Goal: Find specific page/section: Find specific page/section

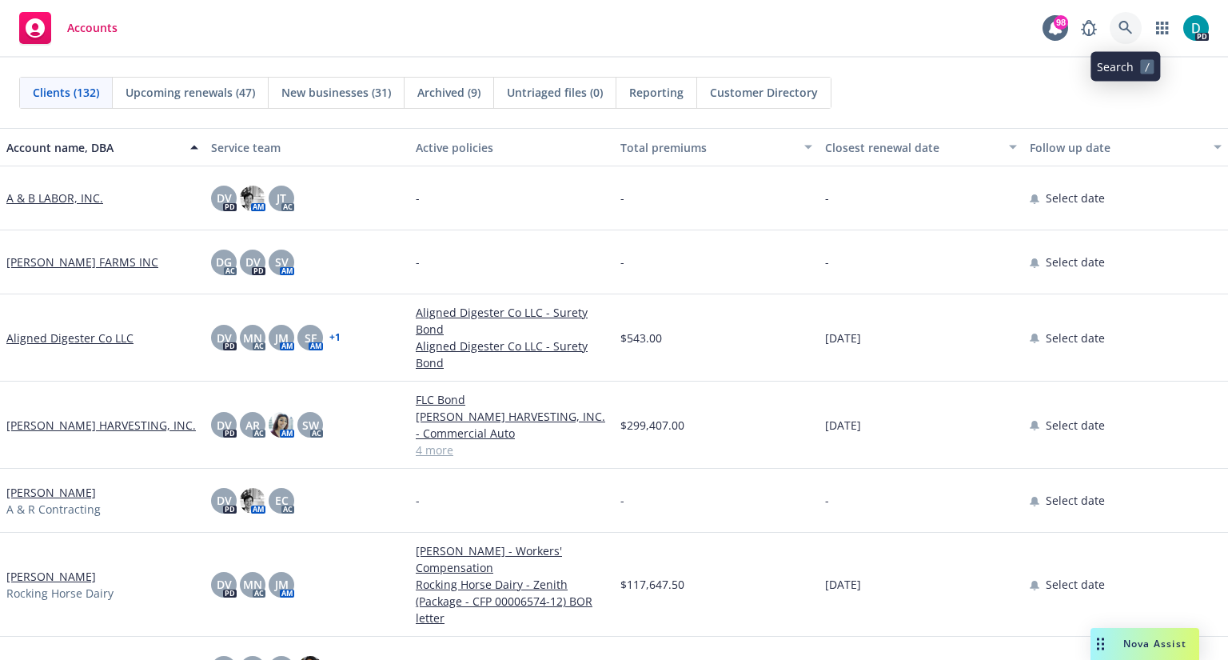
click at [1129, 23] on icon at bounding box center [1126, 28] width 14 height 14
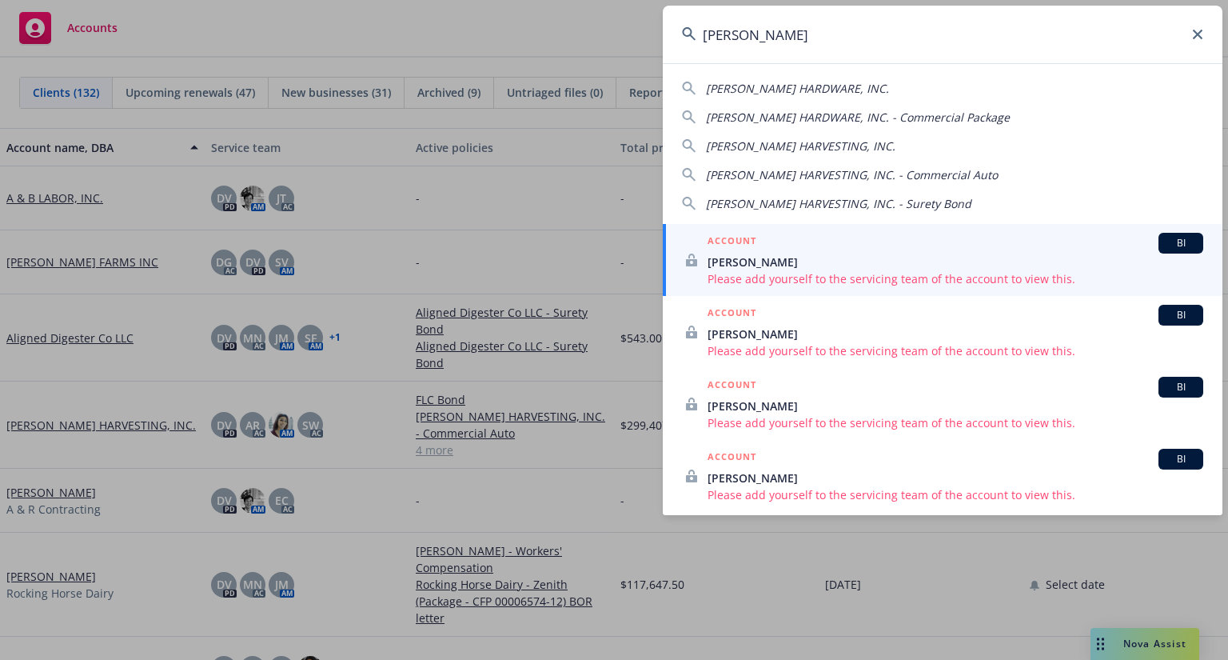
click at [798, 143] on span "[PERSON_NAME] HARVESTING, INC." at bounding box center [801, 145] width 190 height 15
type input "[PERSON_NAME] HARVESTING, INC."
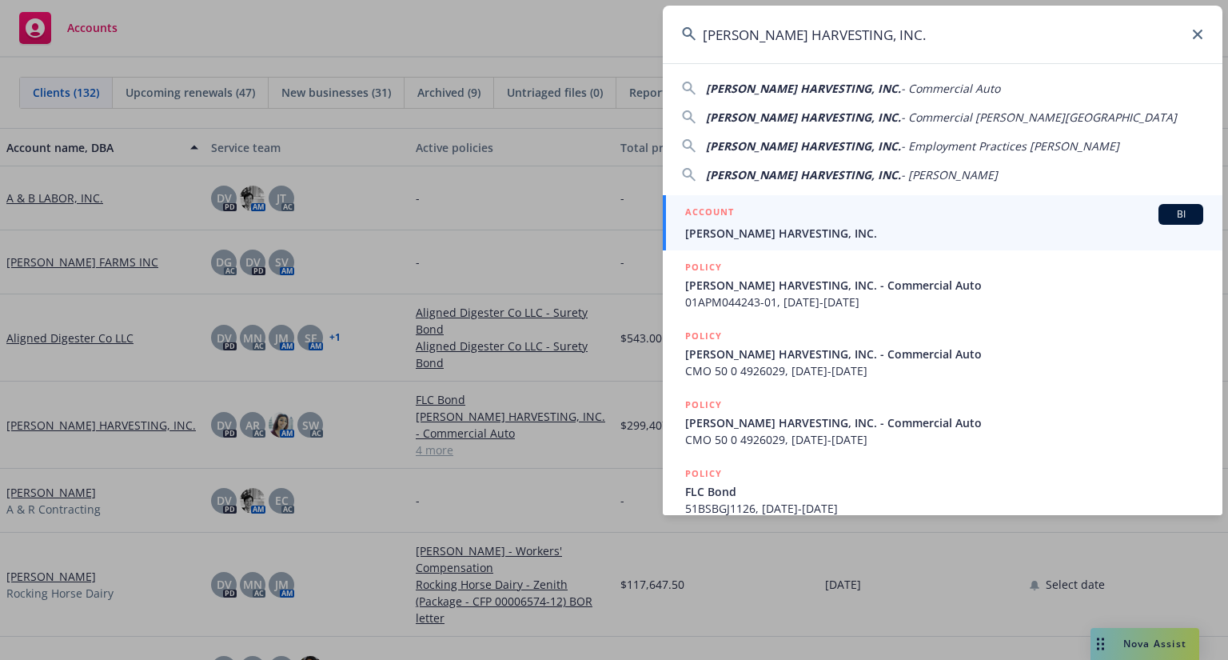
click at [758, 231] on span "[PERSON_NAME] HARVESTING, INC." at bounding box center [944, 233] width 518 height 17
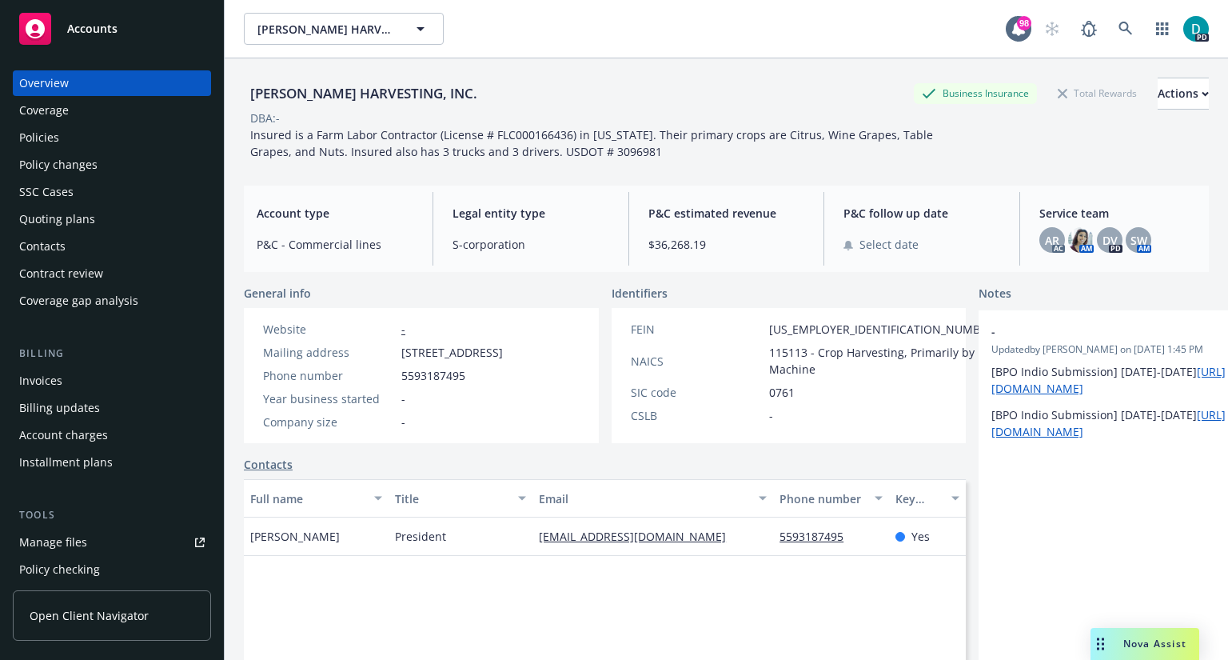
click at [56, 126] on div "Policies" at bounding box center [39, 138] width 40 height 26
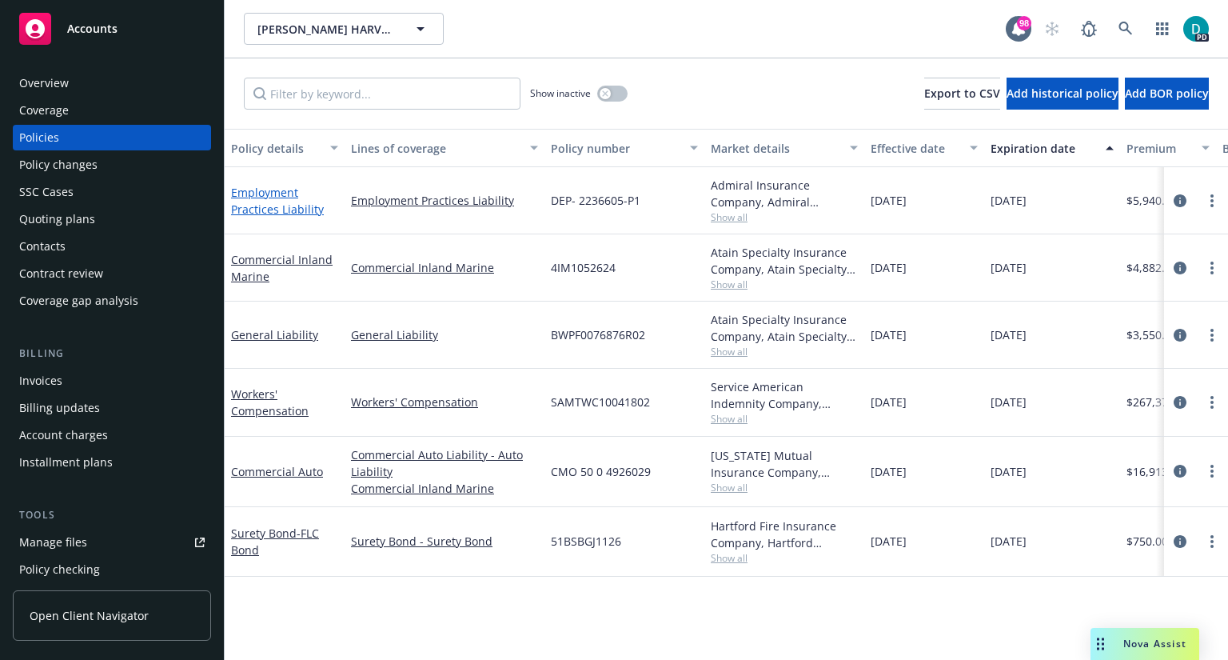
click at [262, 202] on link "Employment Practices Liability" at bounding box center [277, 201] width 93 height 32
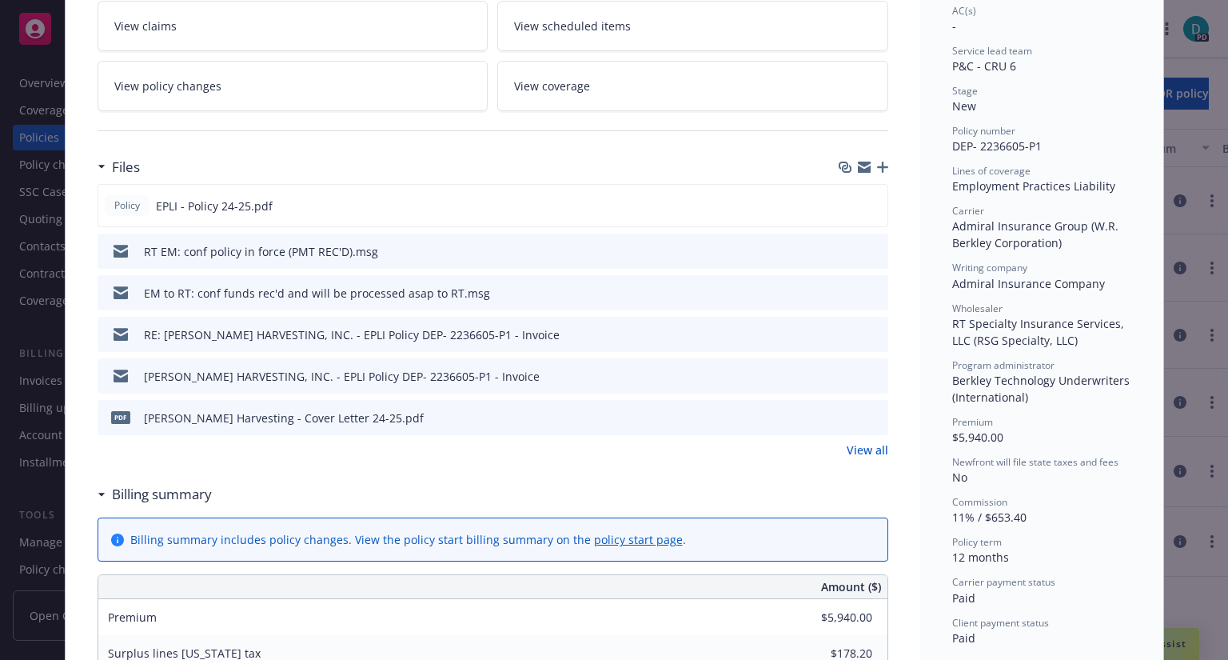
scroll to position [265, 0]
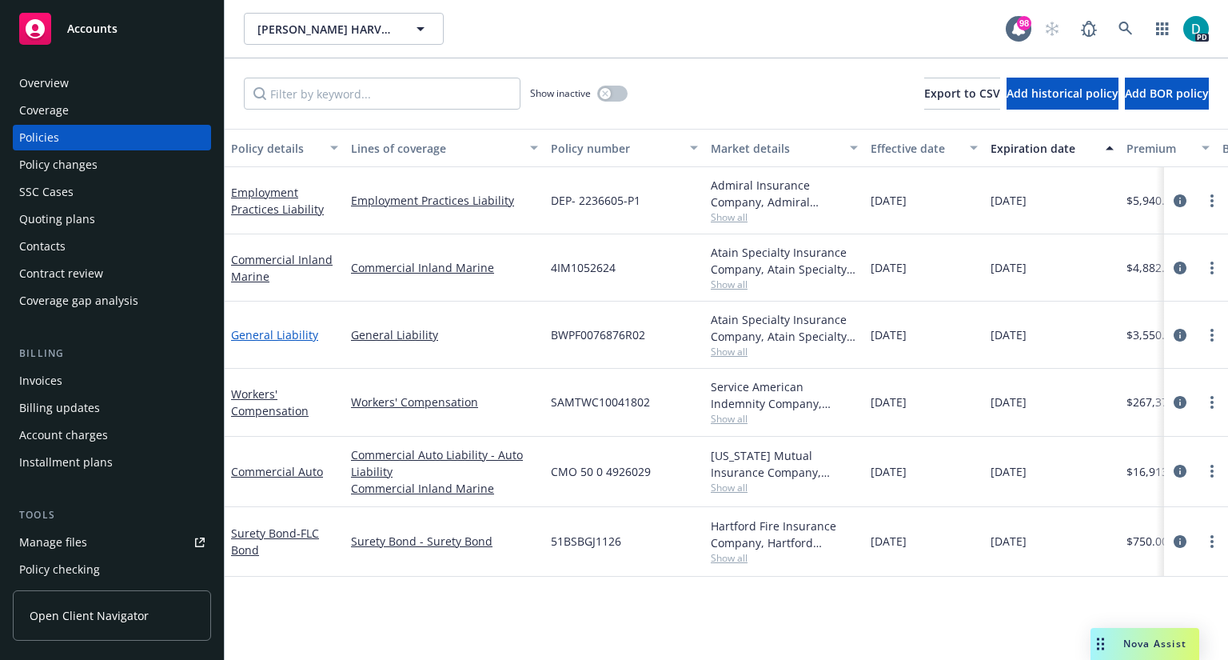
click at [292, 337] on link "General Liability" at bounding box center [274, 334] width 87 height 15
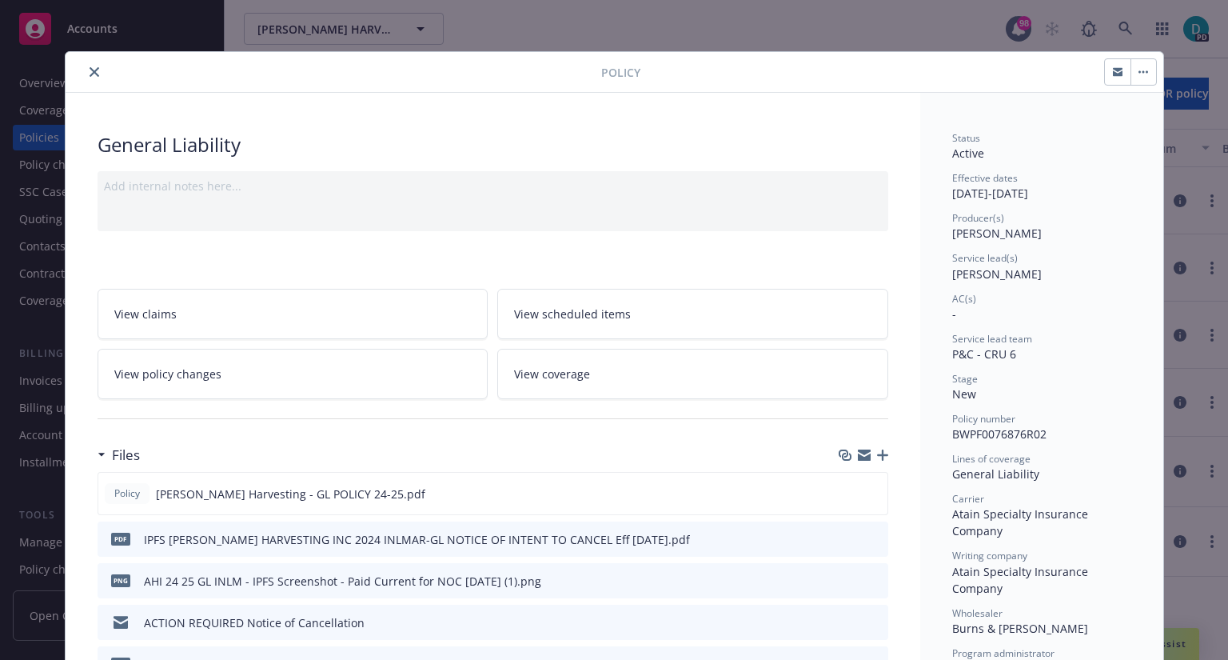
click at [90, 70] on icon "close" at bounding box center [95, 72] width 10 height 10
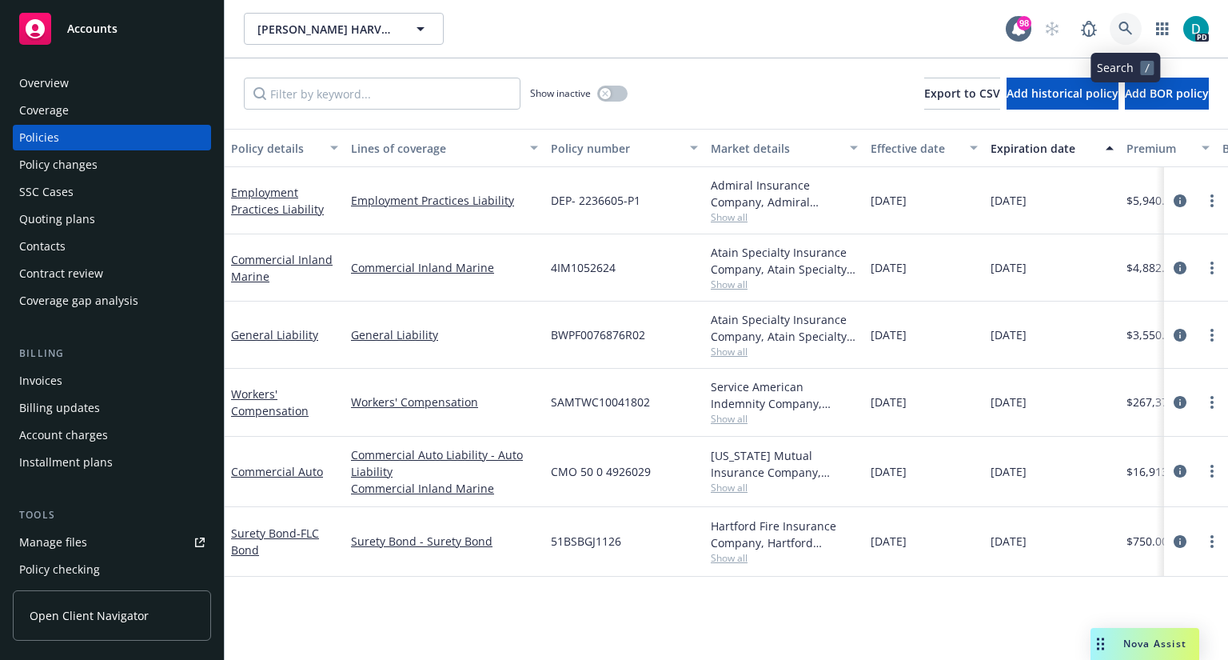
click at [1132, 27] on icon at bounding box center [1126, 29] width 14 height 14
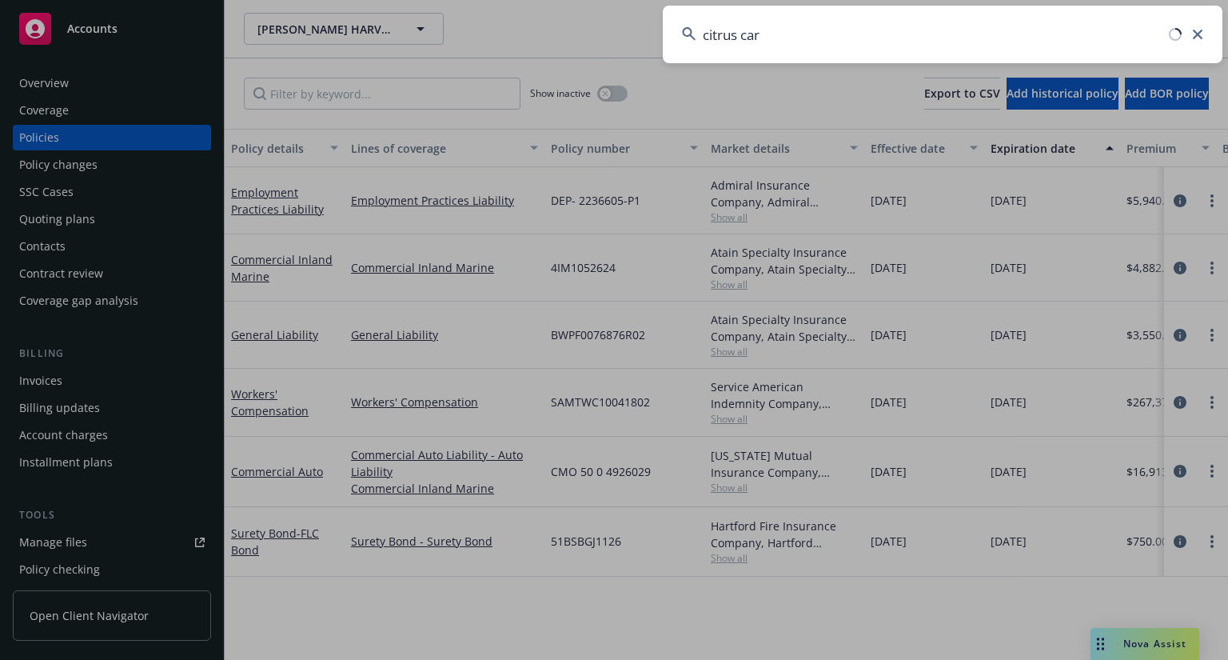
type input "citrus care"
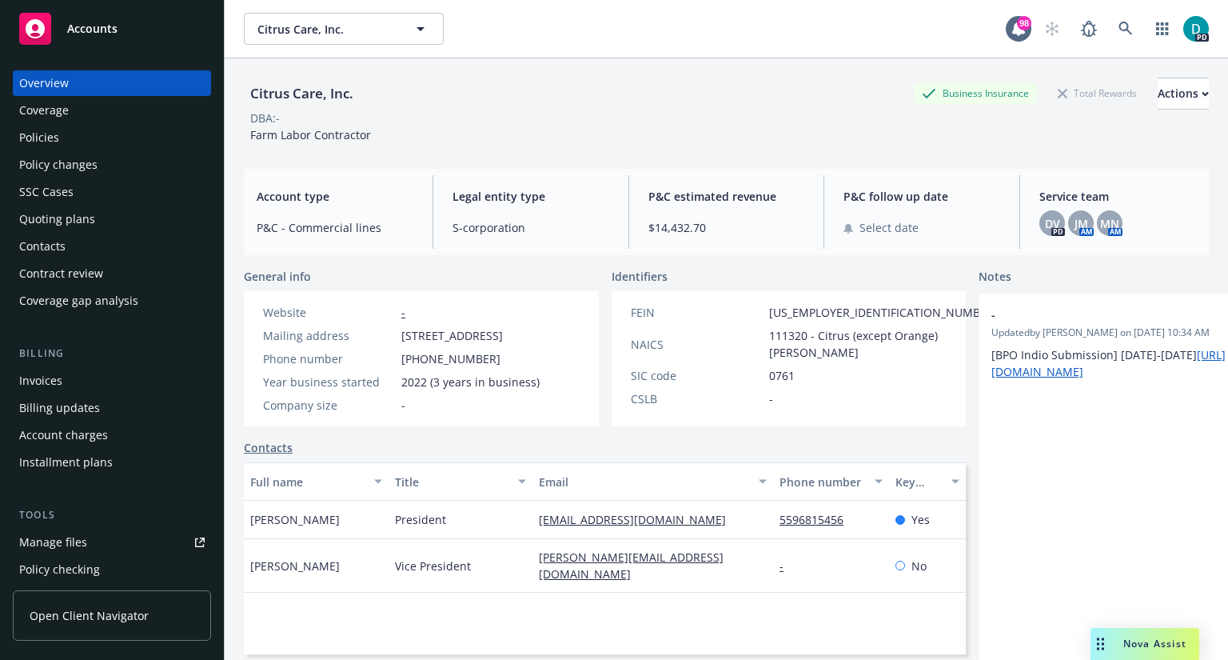
click at [90, 138] on div "Policies" at bounding box center [112, 138] width 186 height 26
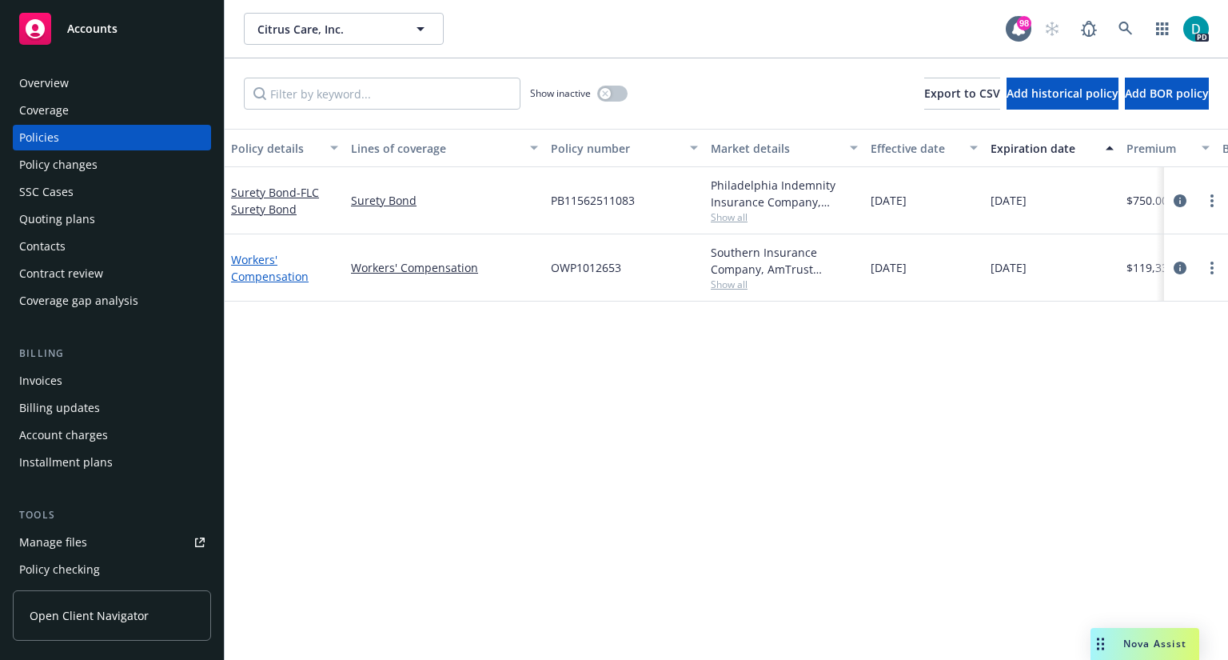
click at [254, 260] on link "Workers' Compensation" at bounding box center [270, 268] width 78 height 32
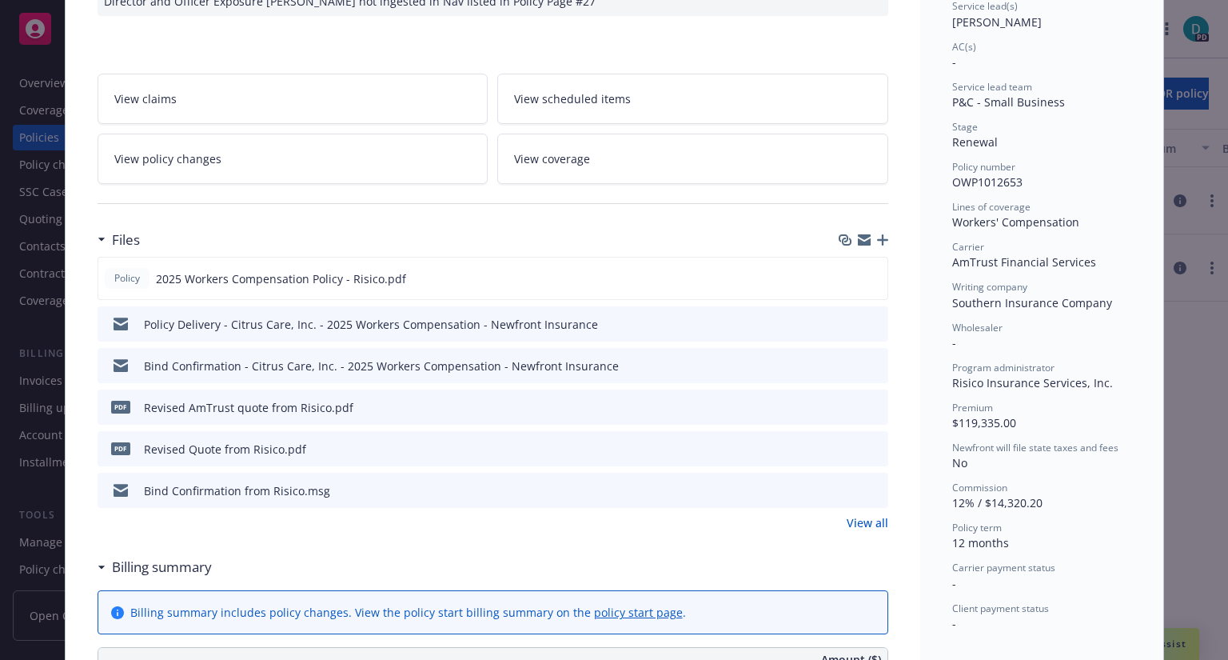
scroll to position [253, 0]
click at [1183, 463] on div "Policy Workers' Compensation [DATE] - [PERSON_NAME] - Case #01599652: Policy li…" at bounding box center [614, 330] width 1228 height 660
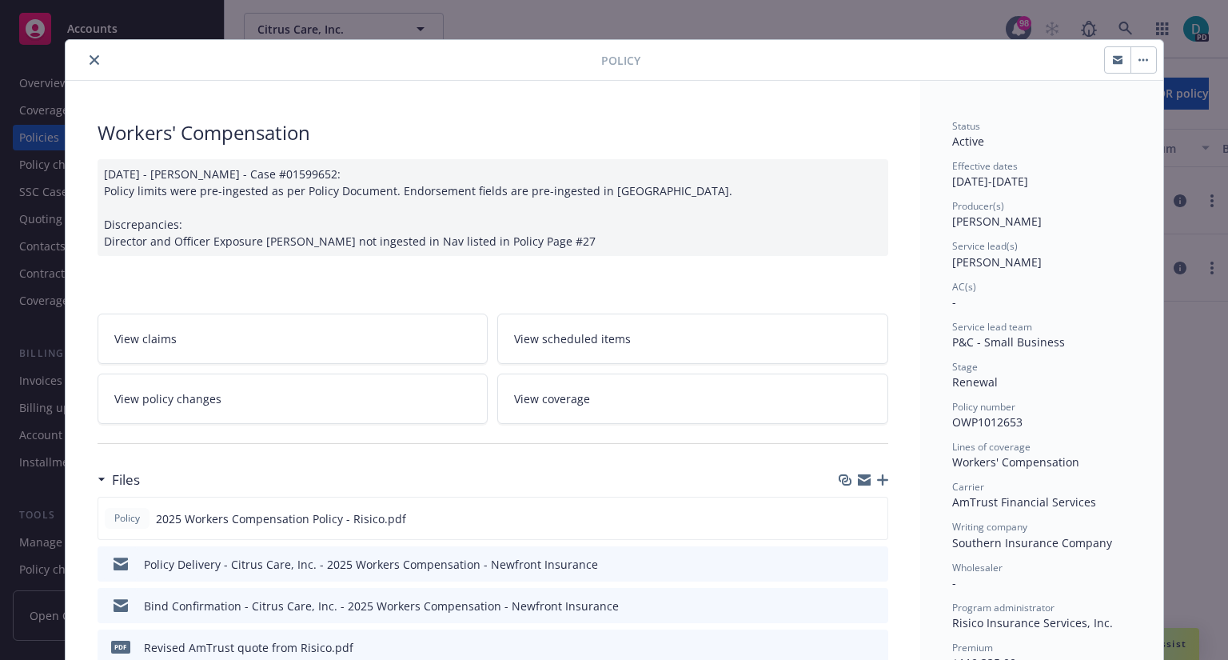
scroll to position [0, 0]
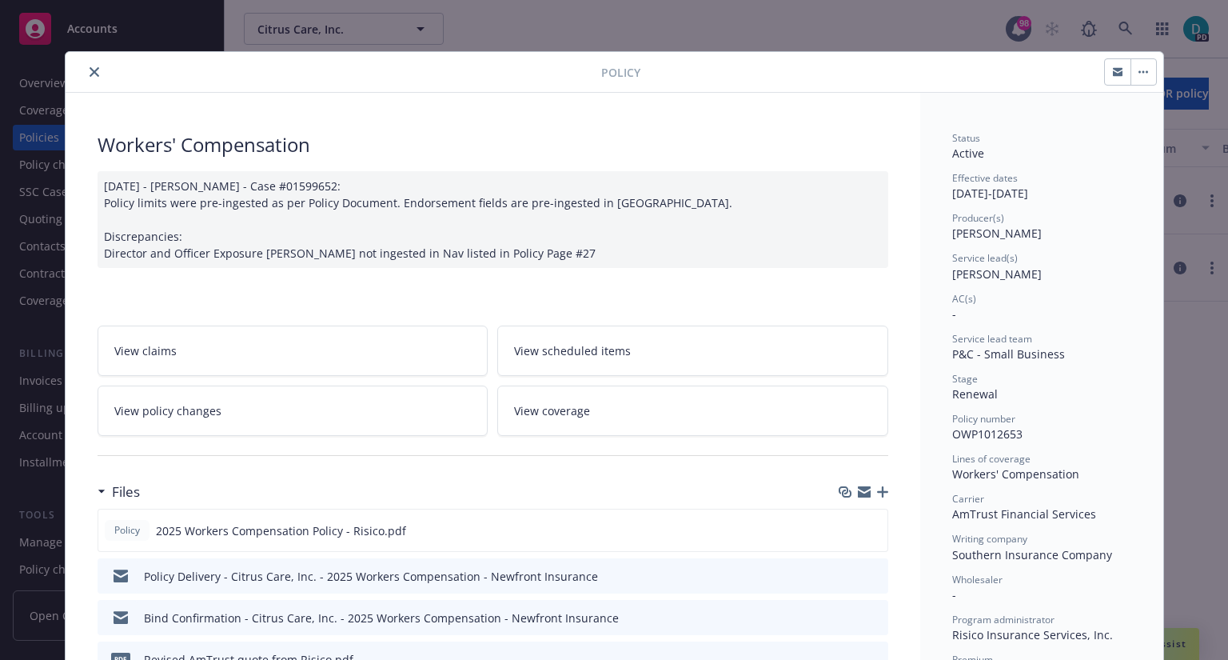
click at [94, 69] on button "close" at bounding box center [94, 71] width 19 height 19
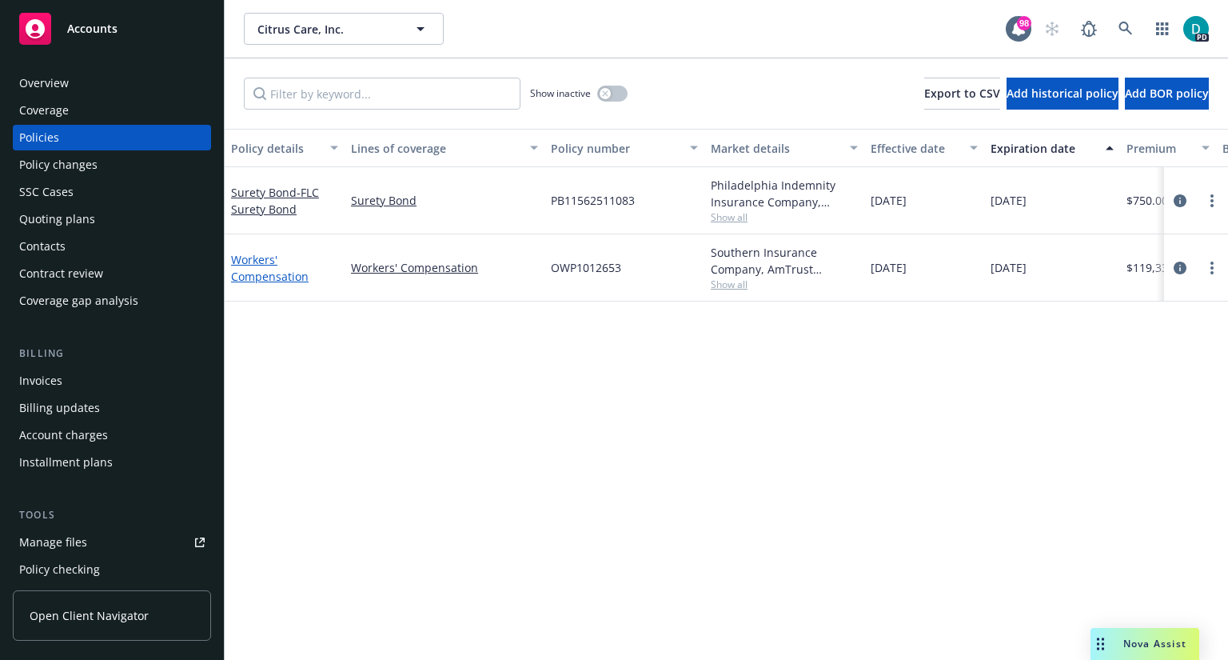
click at [278, 274] on link "Workers' Compensation" at bounding box center [270, 268] width 78 height 32
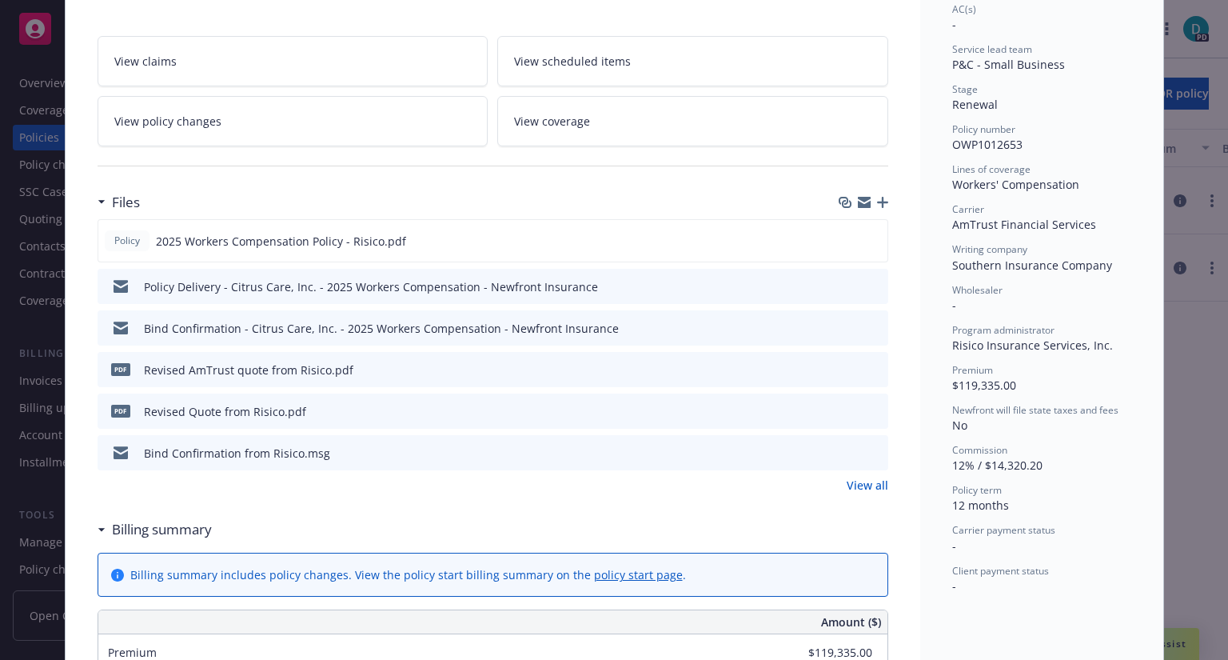
scroll to position [291, 0]
